Goal: Find specific page/section: Find specific page/section

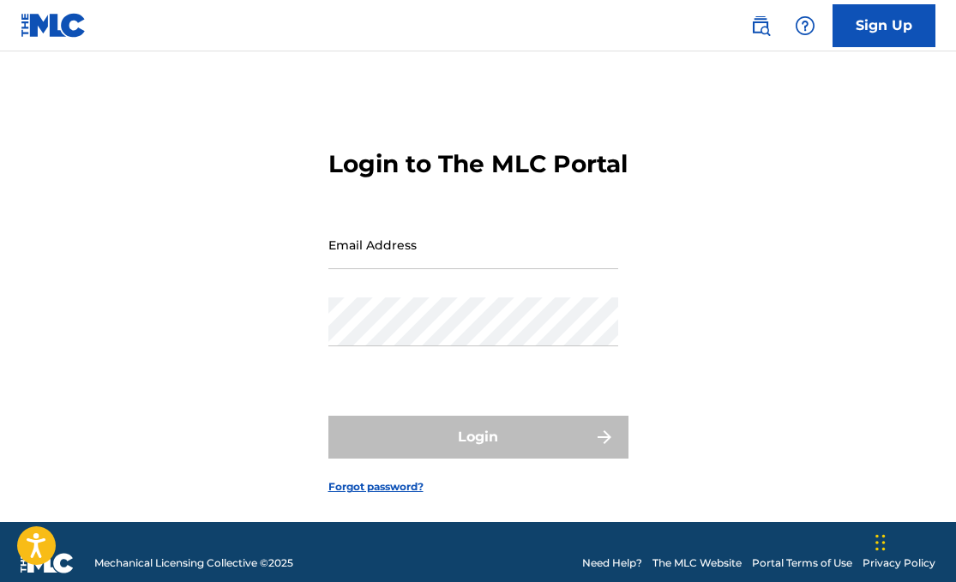
click at [489, 269] on input "Email Address" at bounding box center [473, 244] width 290 height 49
type input "[EMAIL_ADDRESS][DOMAIN_NAME]"
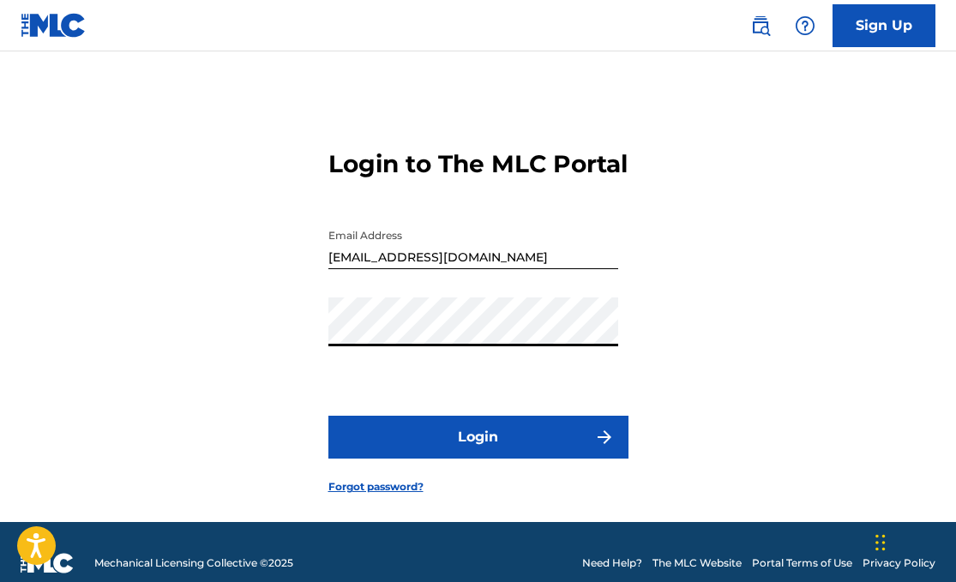
click at [473, 459] on button "Login" at bounding box center [478, 437] width 300 height 43
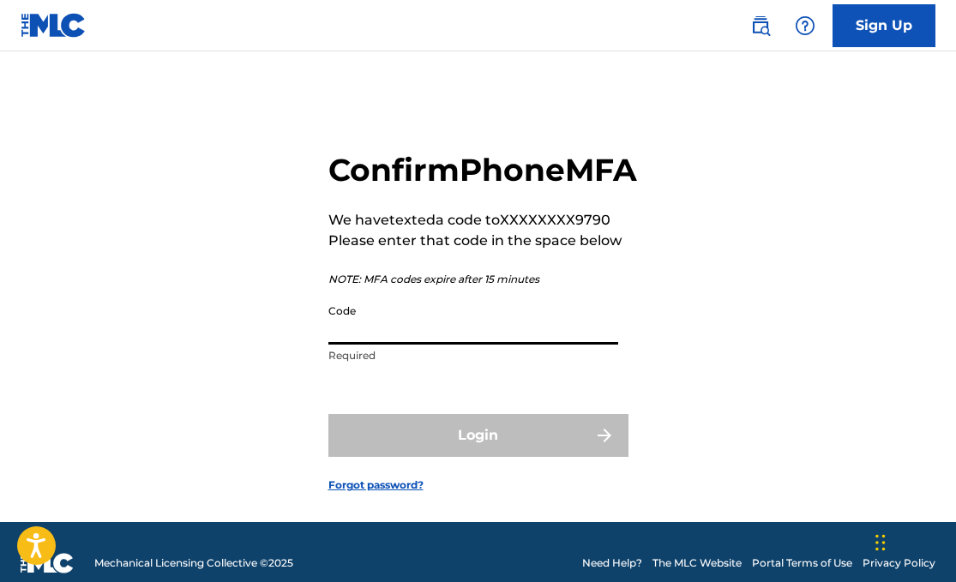
click at [422, 345] on input "Code" at bounding box center [473, 320] width 290 height 49
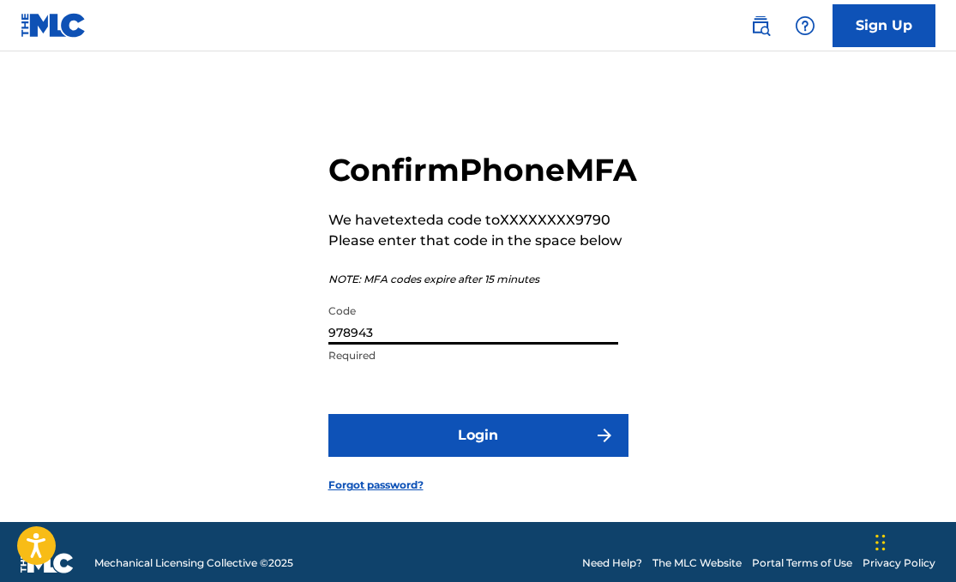
type input "978943"
click at [481, 457] on button "Login" at bounding box center [478, 435] width 300 height 43
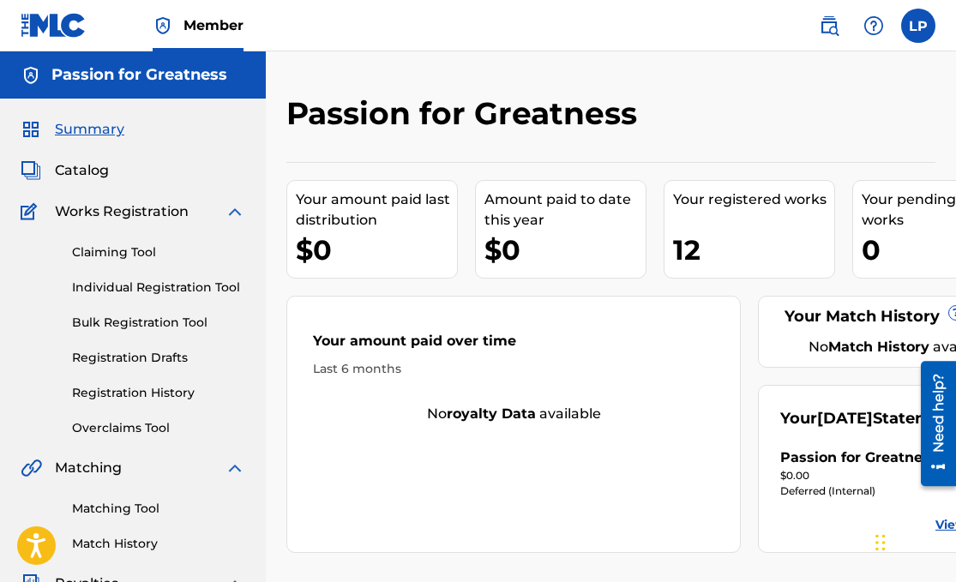
click at [82, 175] on span "Catalog" at bounding box center [82, 170] width 54 height 21
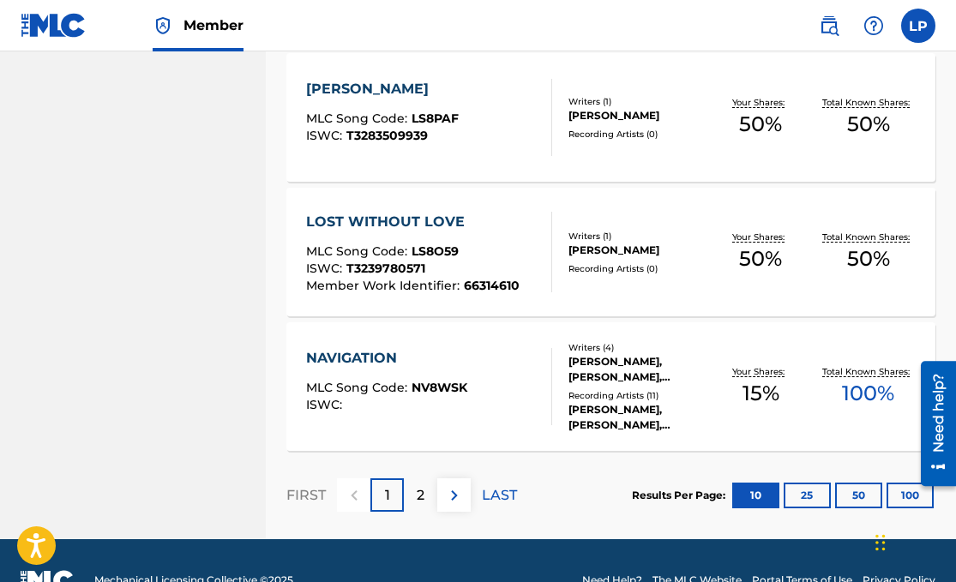
scroll to position [1380, 0]
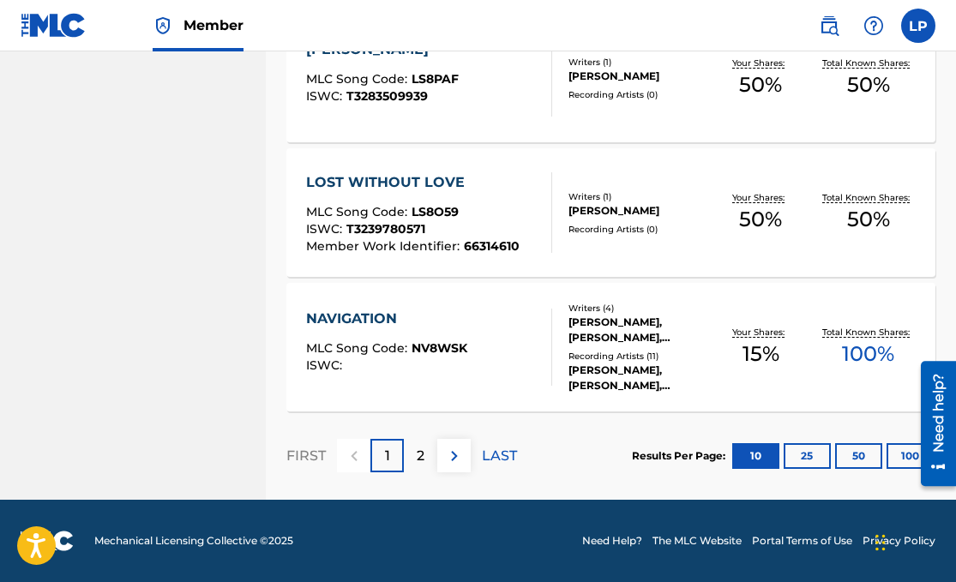
click at [422, 464] on p "2" at bounding box center [421, 456] width 8 height 21
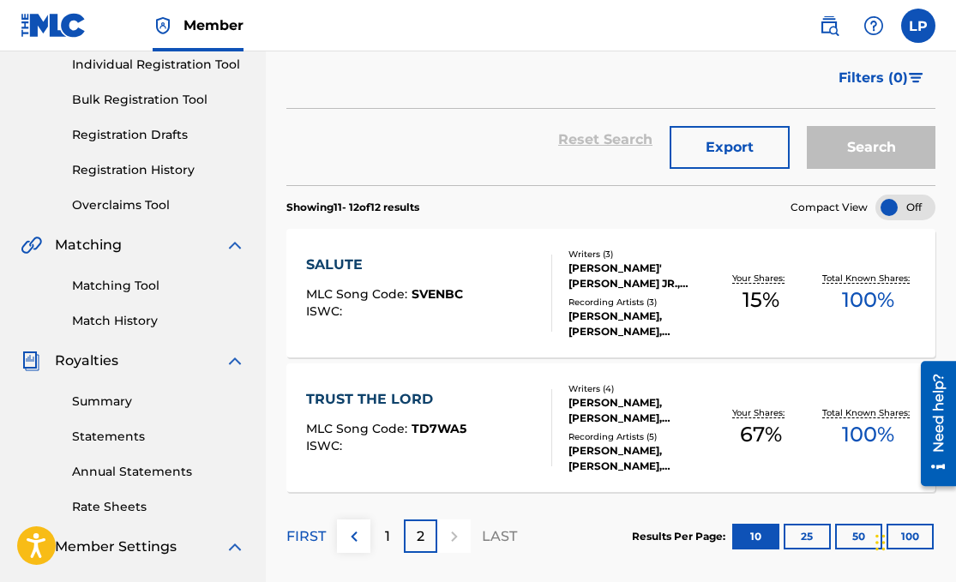
scroll to position [213, 0]
